Goal: Task Accomplishment & Management: Manage account settings

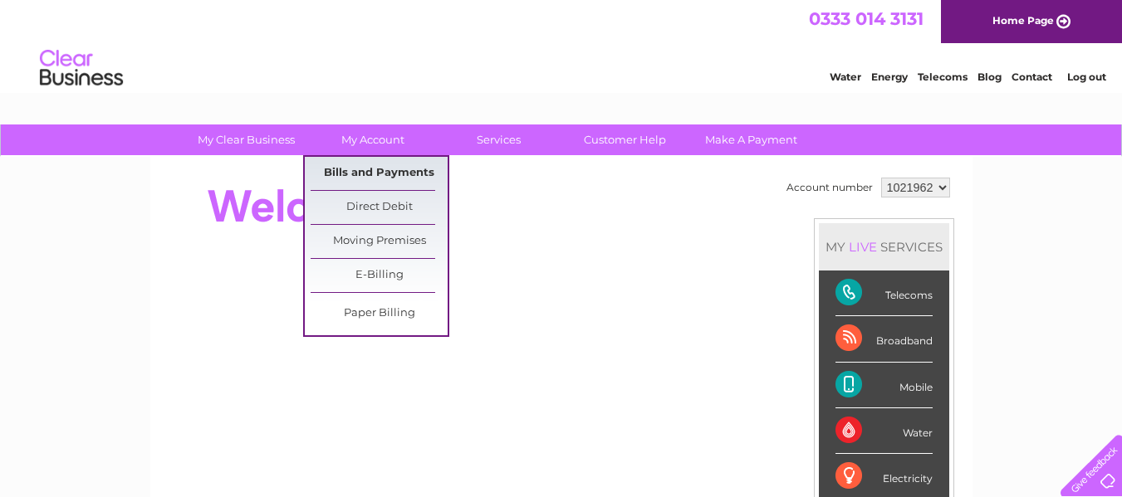
click at [346, 177] on link "Bills and Payments" at bounding box center [379, 173] width 137 height 33
click at [347, 170] on link "Bills and Payments" at bounding box center [379, 173] width 137 height 33
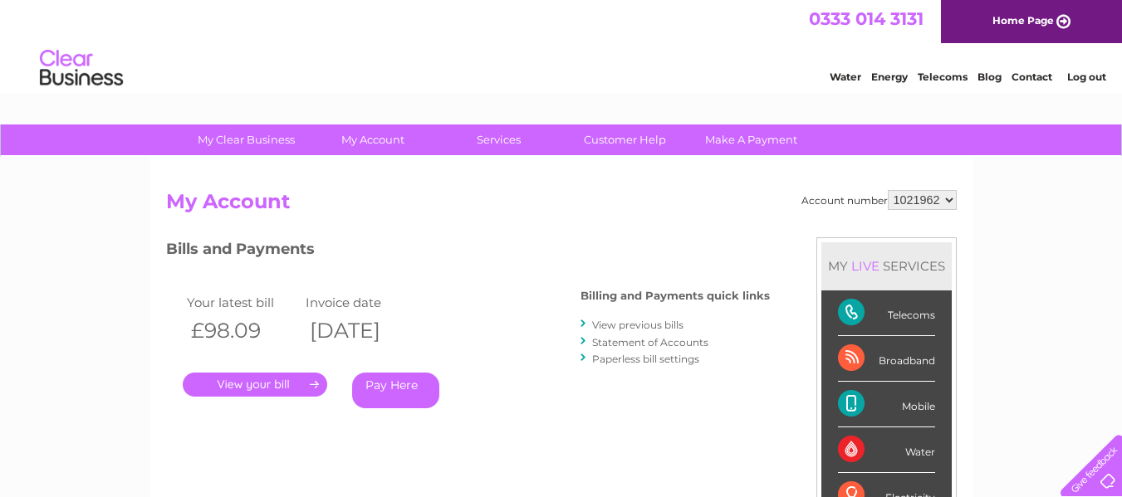
click at [281, 389] on link "." at bounding box center [255, 385] width 144 height 24
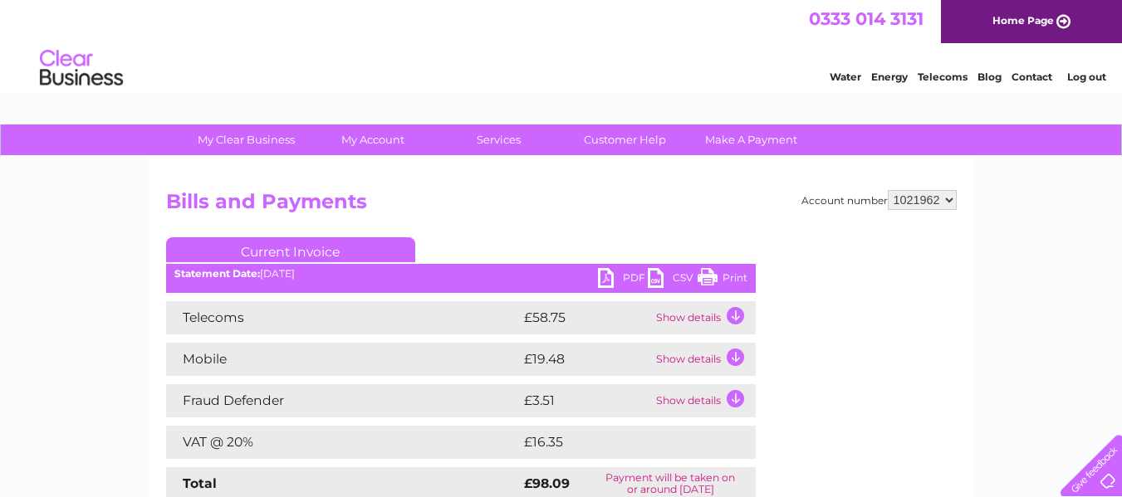
click at [606, 276] on link "PDF" at bounding box center [623, 280] width 50 height 24
